Goal: Task Accomplishment & Management: Manage account settings

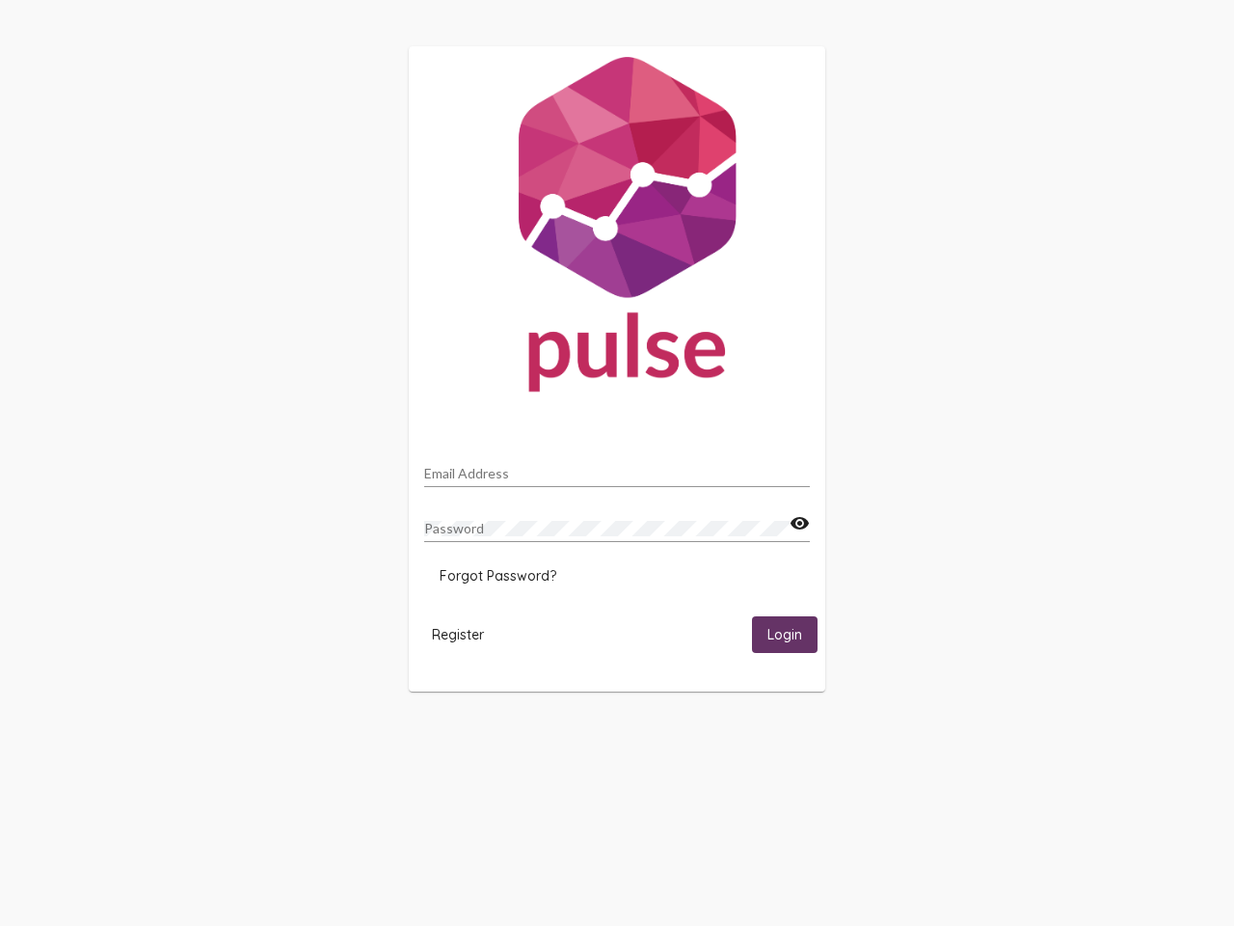
click at [617, 468] on input "Email Address" at bounding box center [617, 473] width 386 height 15
click at [799, 524] on mat-icon "visibility" at bounding box center [800, 523] width 20 height 23
click at [498, 576] on span "Forgot Password?" at bounding box center [498, 575] width 117 height 17
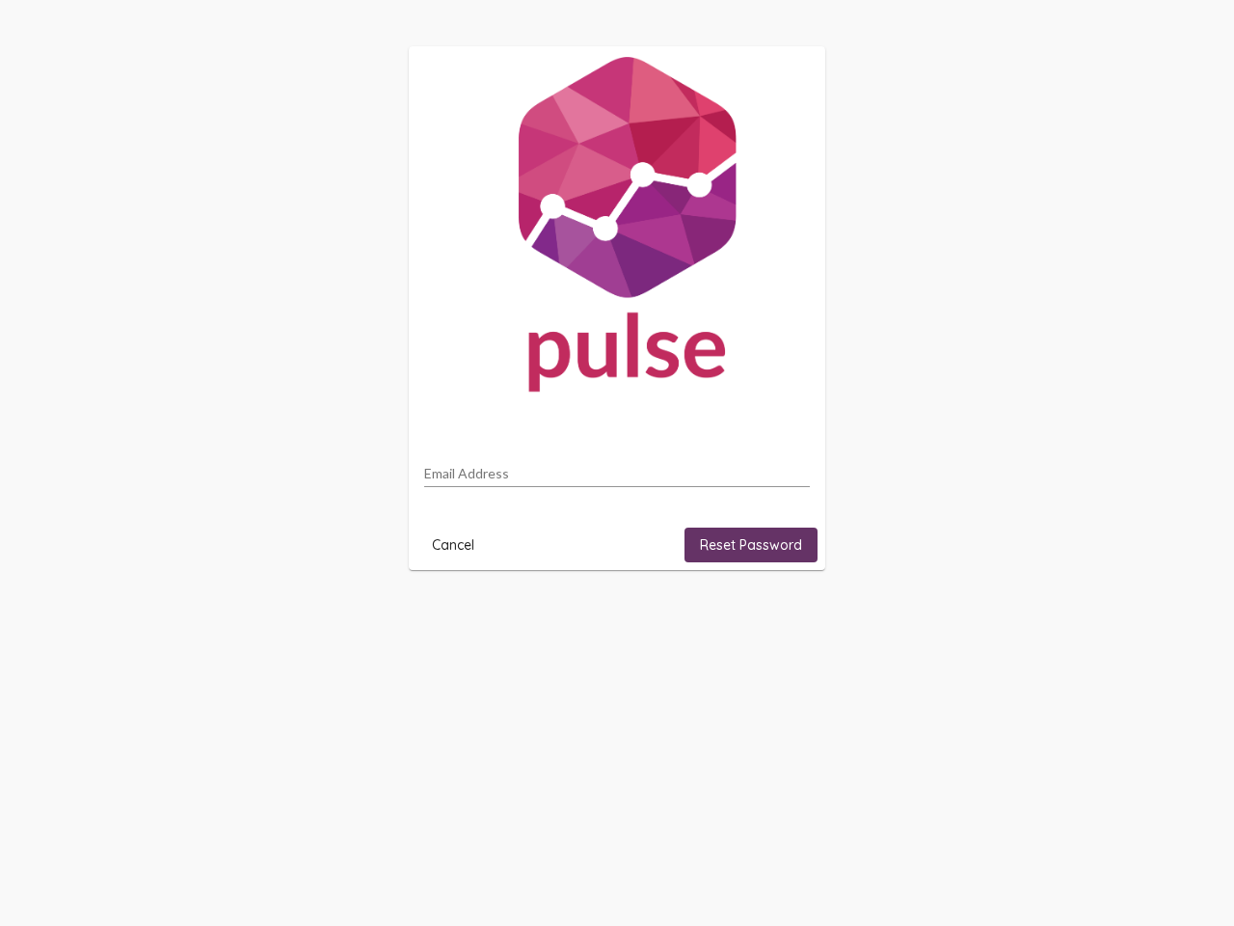
click at [785, 616] on html "Email Address Cancel Reset Password" at bounding box center [617, 308] width 1234 height 616
